Goal: Task Accomplishment & Management: Manage account settings

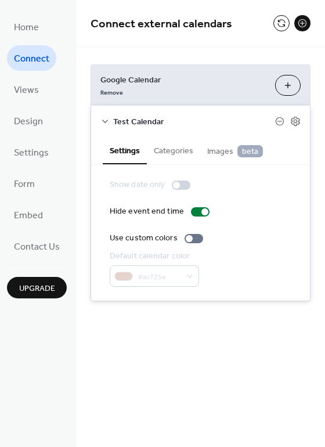
click at [179, 152] on button "Categories" at bounding box center [173, 150] width 53 height 27
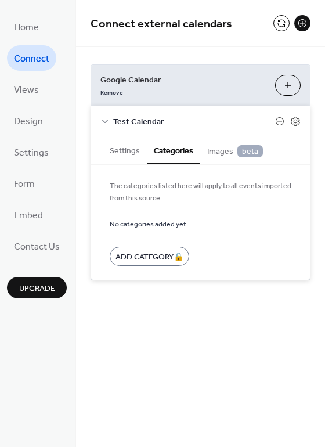
click at [223, 156] on span "Images beta" at bounding box center [235, 151] width 56 height 13
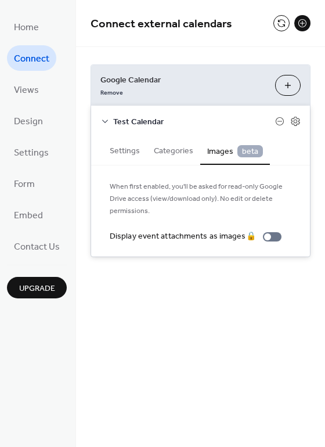
click at [109, 120] on icon at bounding box center [105, 121] width 9 height 9
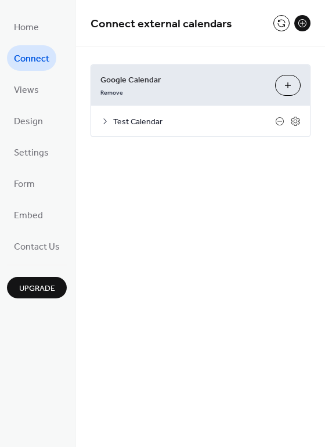
click at [299, 50] on div "Google Calendar Remove Choose Calendars Test Calendar Settings Categories Image…" at bounding box center [200, 101] width 249 height 108
click at [54, 92] on ul "Home Connect Views Design Settings Form Embed Contact Us" at bounding box center [37, 136] width 60 height 245
click at [40, 122] on span "Design" at bounding box center [28, 122] width 29 height 19
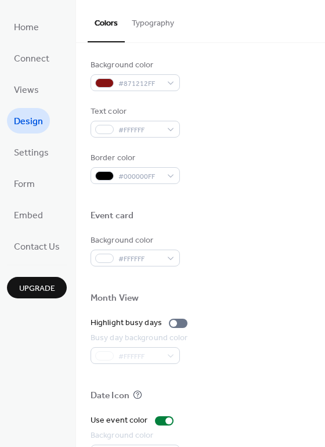
scroll to position [497, 0]
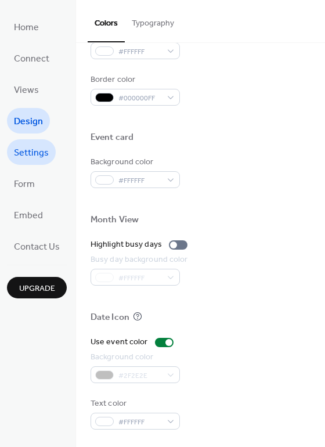
click at [38, 146] on span "Settings" at bounding box center [31, 153] width 35 height 19
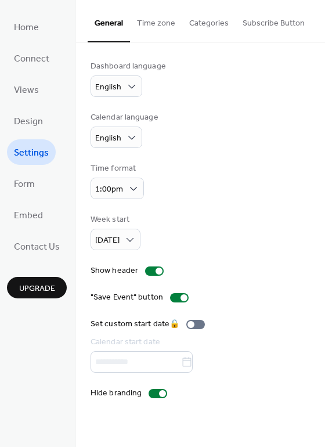
click at [186, 281] on div "Dashboard language English Calendar language English Time format 1:00pm Week st…" at bounding box center [201, 229] width 220 height 339
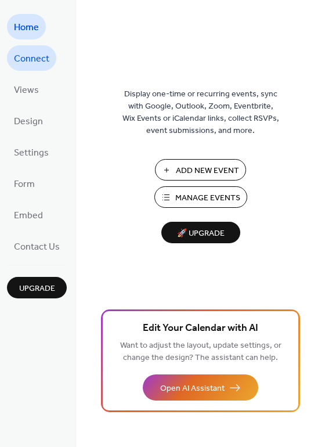
click at [34, 66] on span "Connect" at bounding box center [31, 59] width 35 height 19
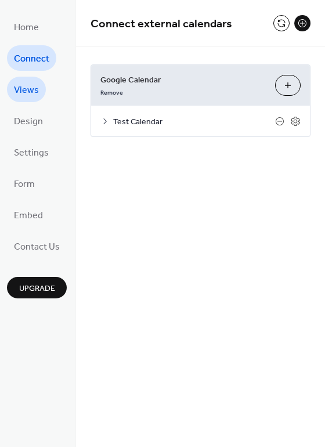
click at [30, 99] on span "Views" at bounding box center [26, 90] width 25 height 19
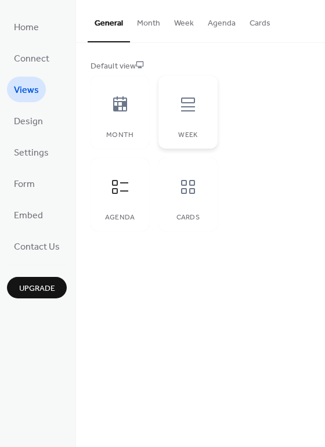
click at [180, 106] on icon at bounding box center [188, 104] width 19 height 19
click at [182, 25] on button "Week" at bounding box center [184, 20] width 34 height 41
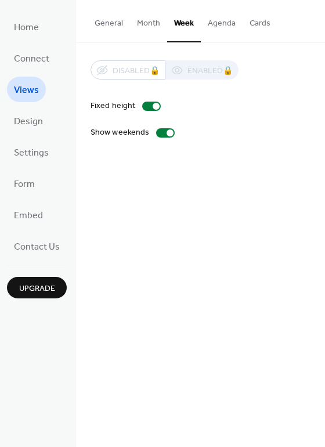
click at [249, 28] on button "Cards" at bounding box center [260, 20] width 35 height 41
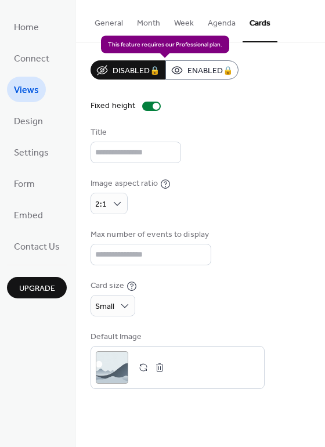
click at [196, 73] on div "Disabled 🔒 Enabled 🔒" at bounding box center [165, 69] width 148 height 19
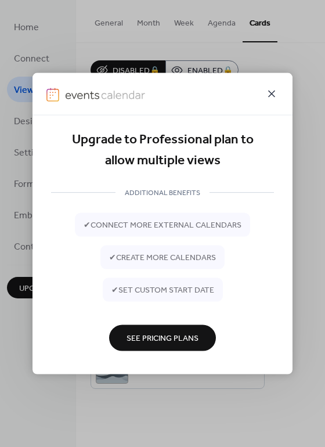
click at [273, 90] on icon at bounding box center [272, 94] width 14 height 14
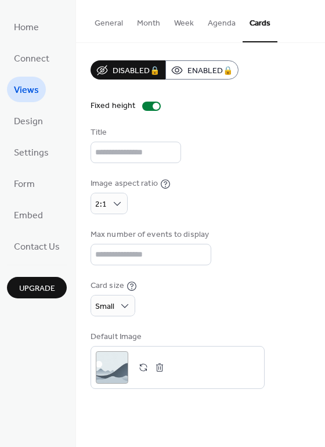
click at [224, 8] on button "Agenda" at bounding box center [222, 20] width 42 height 41
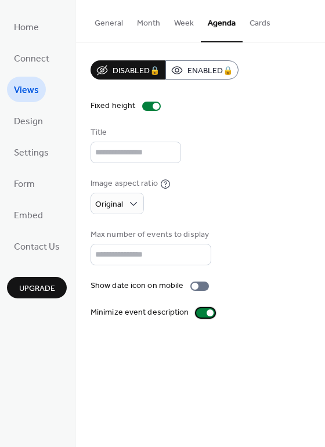
click at [196, 313] on div at bounding box center [205, 313] width 19 height 9
click at [180, 24] on button "Week" at bounding box center [184, 20] width 34 height 41
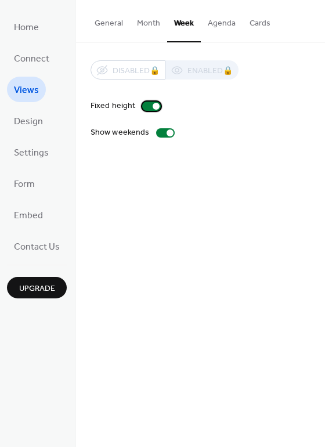
click at [149, 107] on div at bounding box center [151, 106] width 19 height 9
click at [148, 107] on div at bounding box center [151, 106] width 19 height 9
click at [157, 130] on div at bounding box center [165, 132] width 19 height 9
click at [45, 118] on link "Design" at bounding box center [28, 121] width 43 height 26
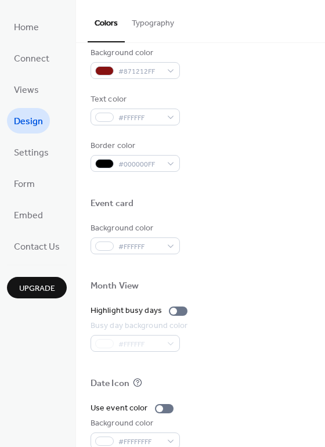
scroll to position [468, 0]
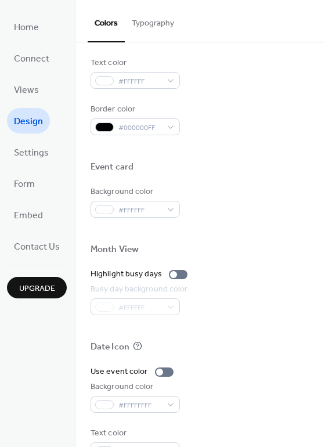
click at [33, 170] on ul "Home Connect Views Design Settings Form Embed Contact Us" at bounding box center [37, 136] width 60 height 245
click at [33, 158] on span "Settings" at bounding box center [31, 153] width 35 height 19
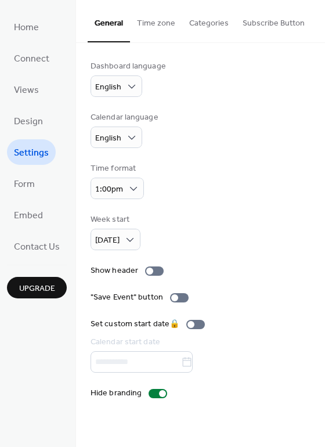
click at [34, 31] on span "Home" at bounding box center [26, 28] width 25 height 19
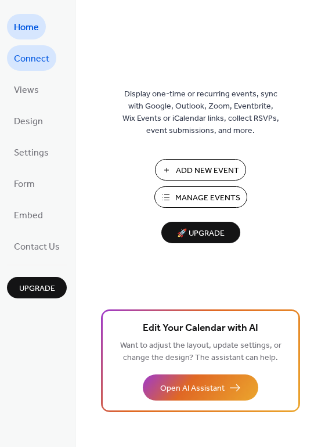
click at [18, 65] on span "Connect" at bounding box center [31, 59] width 35 height 19
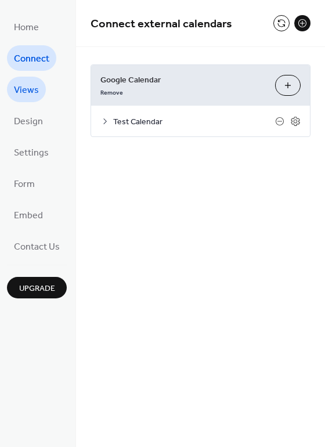
click at [18, 92] on span "Views" at bounding box center [26, 90] width 25 height 19
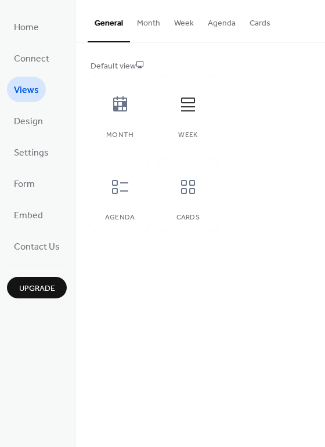
click at [187, 15] on button "Week" at bounding box center [184, 20] width 34 height 41
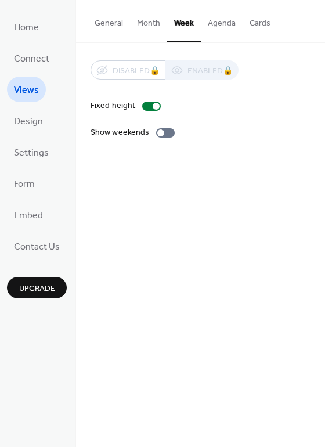
click at [207, 24] on button "Agenda" at bounding box center [222, 20] width 42 height 41
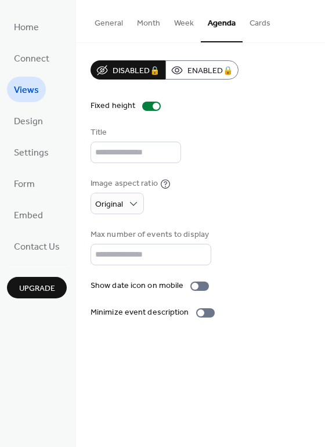
click at [170, 24] on button "Week" at bounding box center [184, 20] width 34 height 41
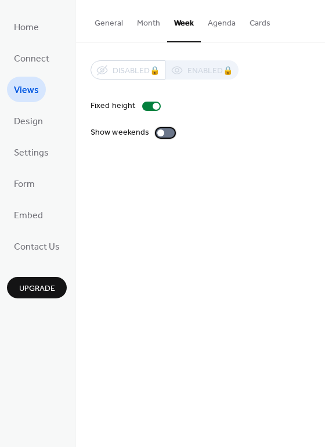
click at [158, 136] on div at bounding box center [165, 132] width 19 height 9
